Goal: Task Accomplishment & Management: Manage account settings

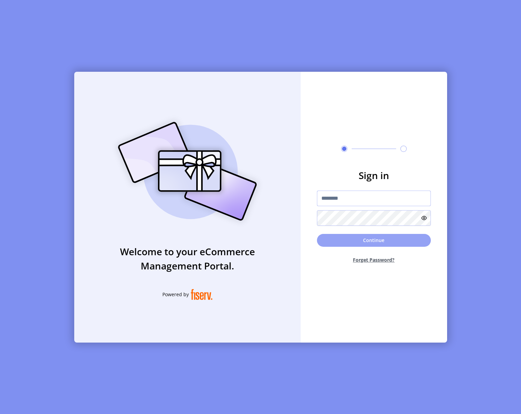
type input "**********"
click at [361, 242] on button "Continue" at bounding box center [374, 240] width 114 height 13
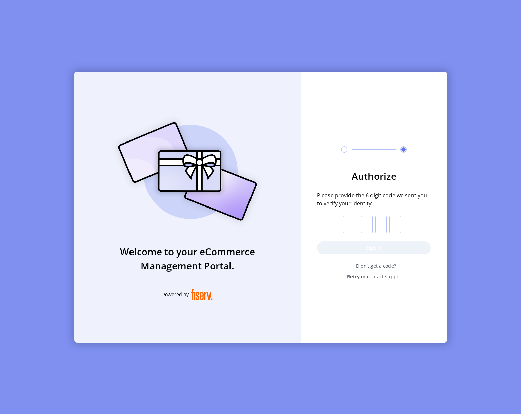
click at [337, 229] on input "text" at bounding box center [338, 225] width 12 height 18
type input "*"
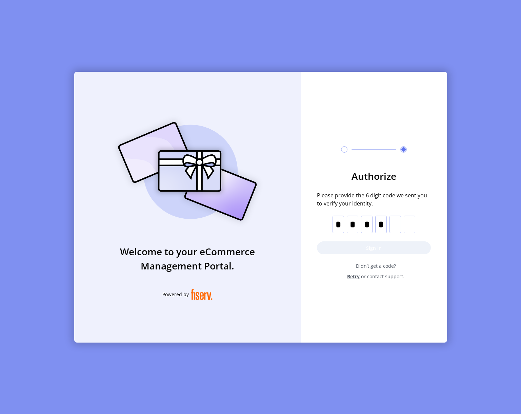
type input "*"
click at [357, 251] on button "Sign in" at bounding box center [374, 248] width 114 height 13
